Goal: Information Seeking & Learning: Understand process/instructions

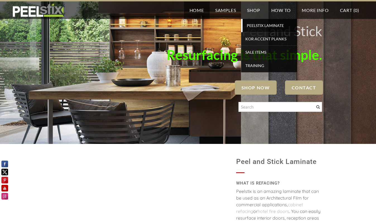
click at [253, 24] on span "PEELSTIX Laminate" at bounding box center [270, 26] width 52 height 8
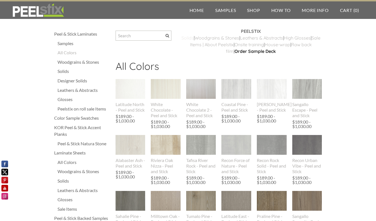
click at [188, 37] on link "​Solids" at bounding box center [187, 38] width 12 height 6
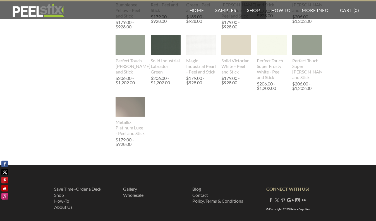
scroll to position [495, 0]
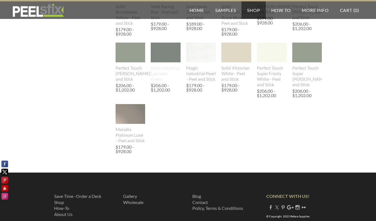
click at [173, 57] on img at bounding box center [166, 53] width 30 height 38
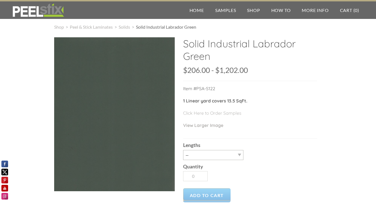
scroll to position [4, 0]
select select "3LY"
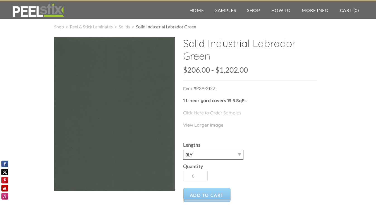
type input "1"
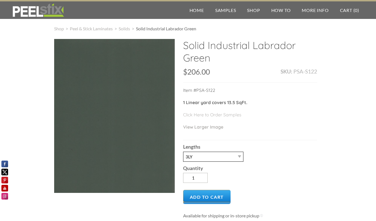
scroll to position [3, 0]
click at [282, 103] on p "1 Linear yard covers 13.5 SqFt." at bounding box center [250, 105] width 134 height 12
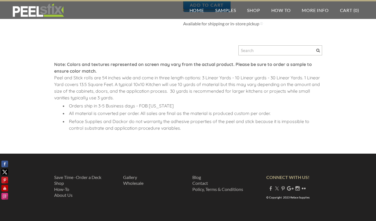
scroll to position [194, 0]
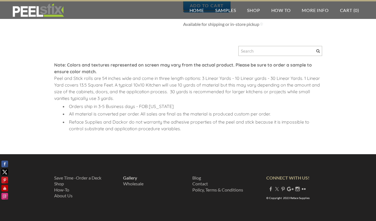
click at [131, 178] on link "Gallery ​" at bounding box center [130, 177] width 14 height 5
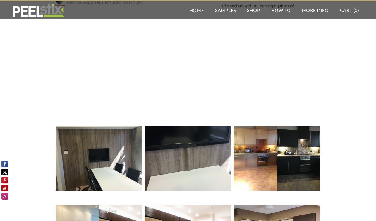
scroll to position [37, 0]
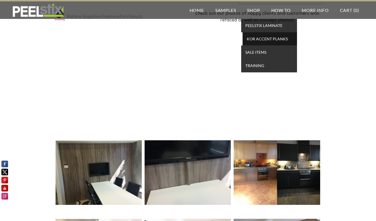
click at [253, 40] on span "KOR Accent Planks" at bounding box center [270, 39] width 52 height 8
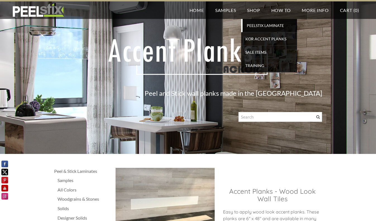
click at [255, 23] on span "PEELSTIX Laminate" at bounding box center [270, 26] width 52 height 8
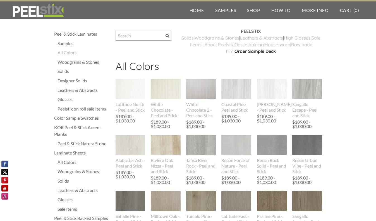
click at [74, 80] on div "Designer Solids" at bounding box center [83, 80] width 52 height 7
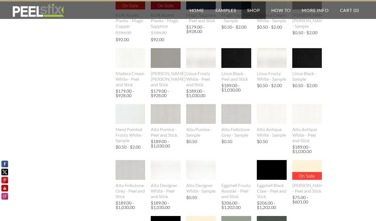
scroll to position [265, 0]
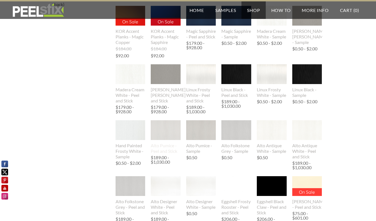
click at [171, 130] on img at bounding box center [166, 130] width 30 height 20
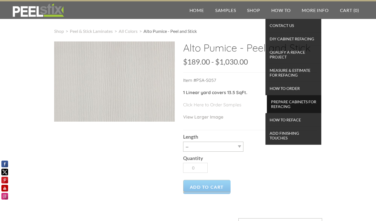
click at [277, 100] on span "Prepare Cabinets for Refacing" at bounding box center [294, 104] width 52 height 12
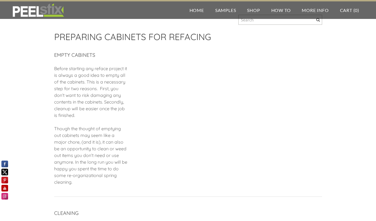
scroll to position [16, 0]
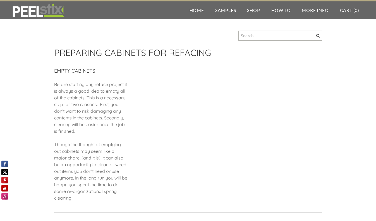
scroll to position [0, 0]
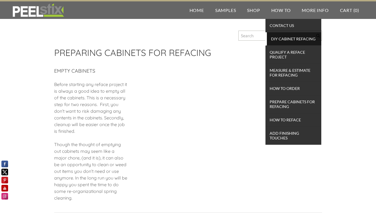
click at [275, 39] on span "DIY Cabinet Refacing" at bounding box center [294, 39] width 52 height 8
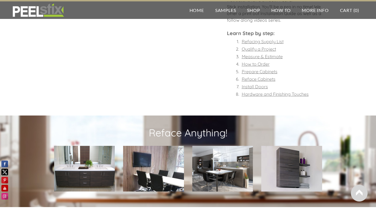
scroll to position [469, 0]
click at [255, 48] on font "Qualify a Project" at bounding box center [258, 49] width 34 height 6
